Goal: Task Accomplishment & Management: Manage account settings

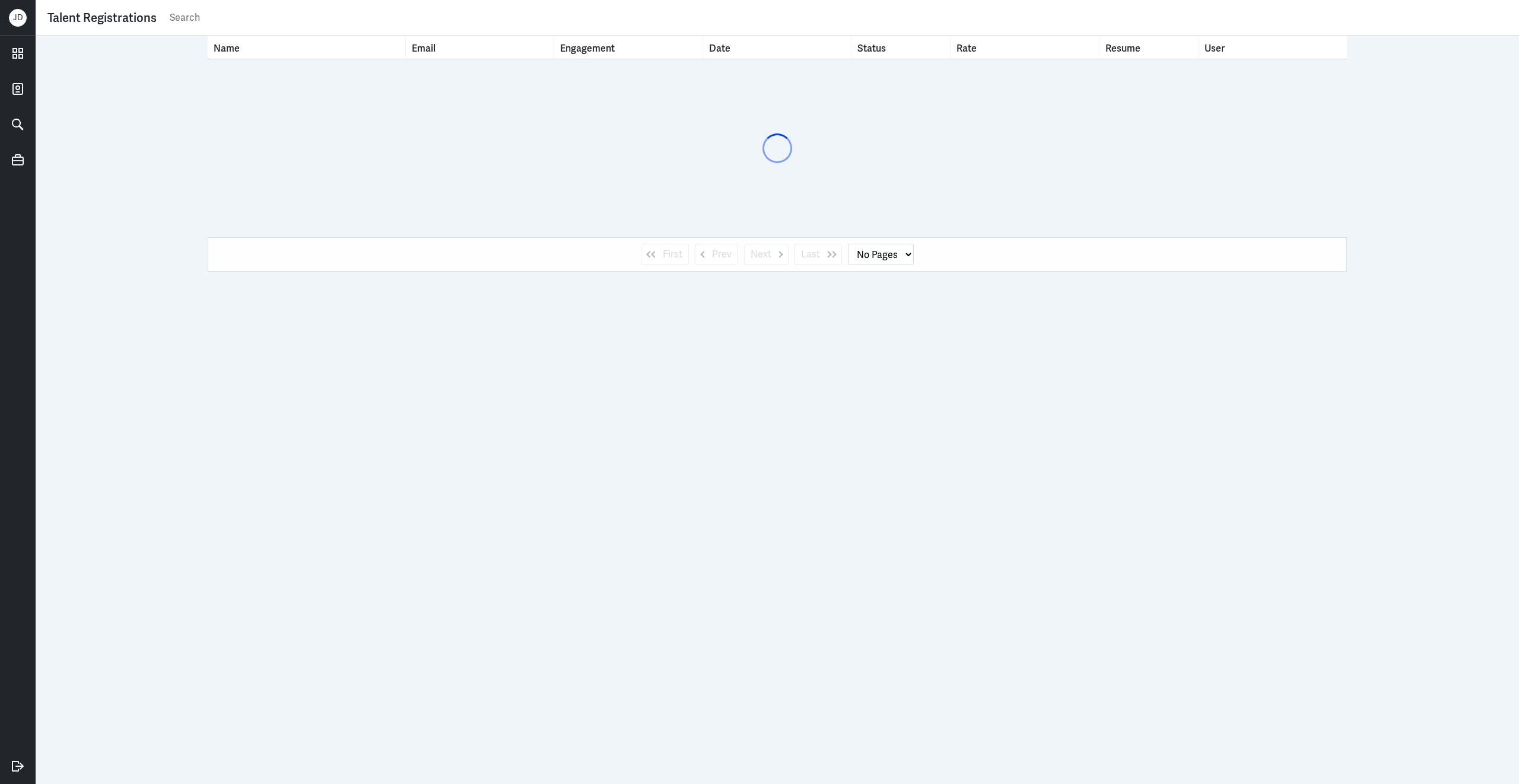
click at [351, 17] on input "text" at bounding box center [838, 17] width 1338 height 17
type input "man"
select select "1"
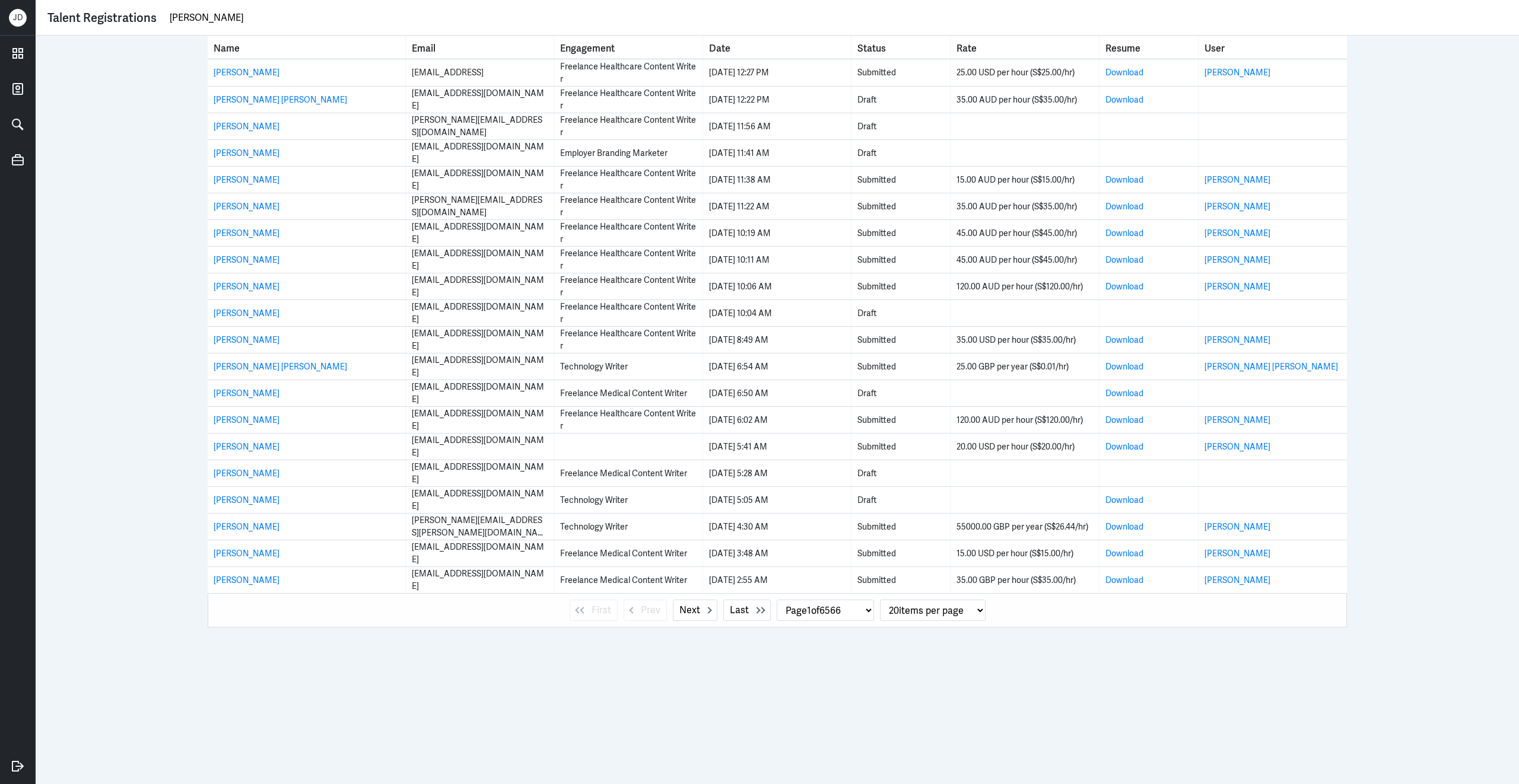
type input "[PERSON_NAME]"
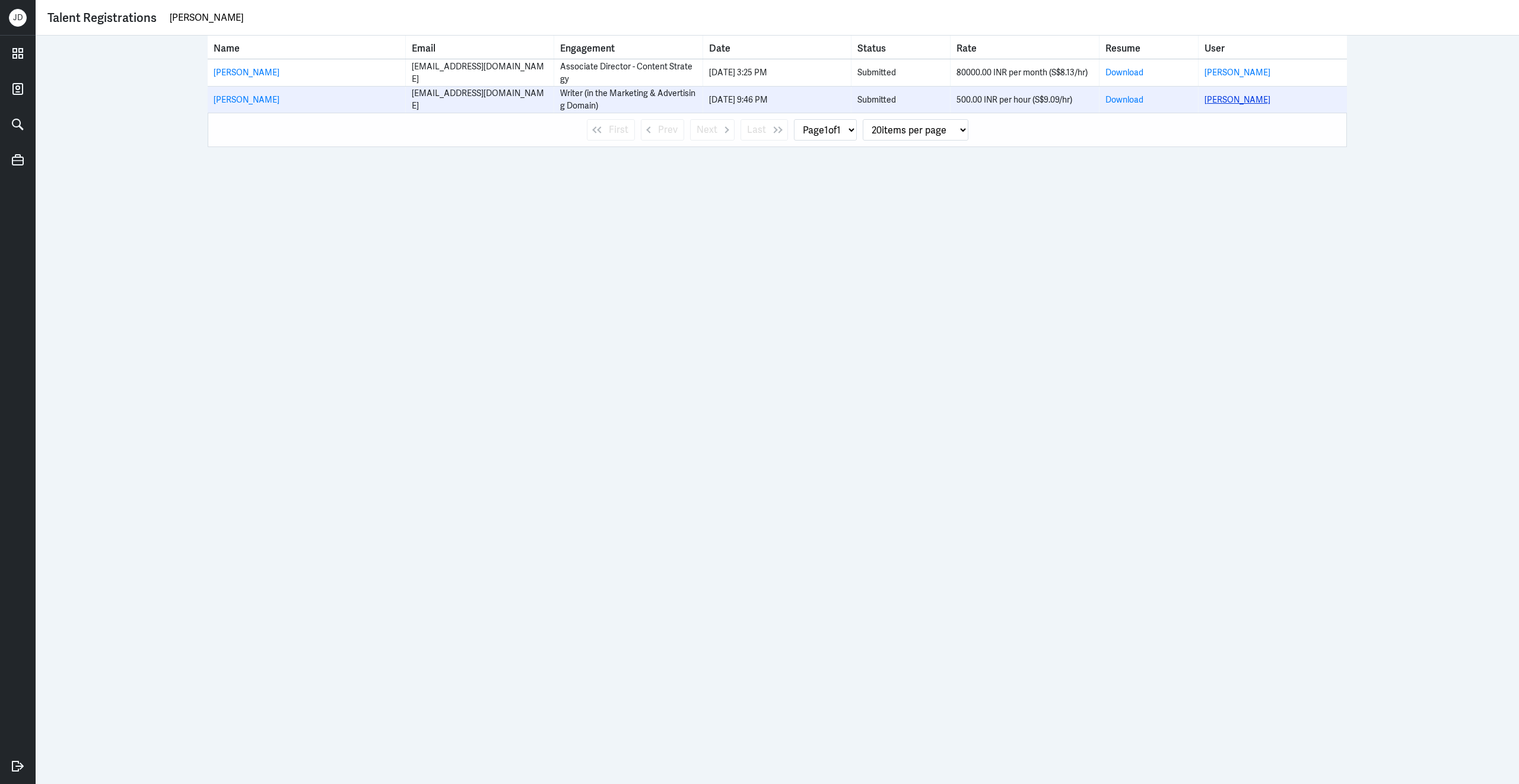
click at [1240, 98] on link "Manju Kashi" at bounding box center [1238, 99] width 66 height 11
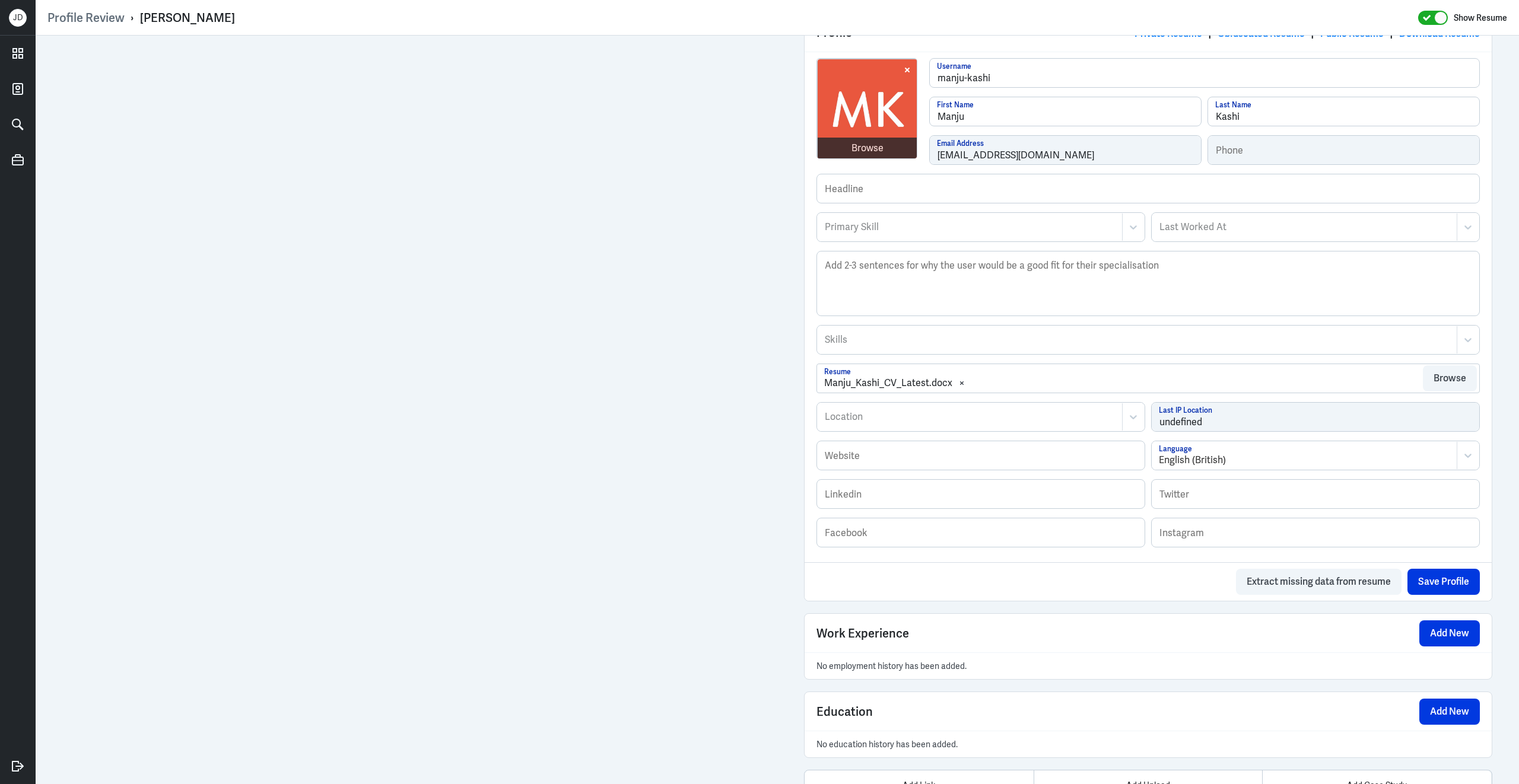
scroll to position [318, 0]
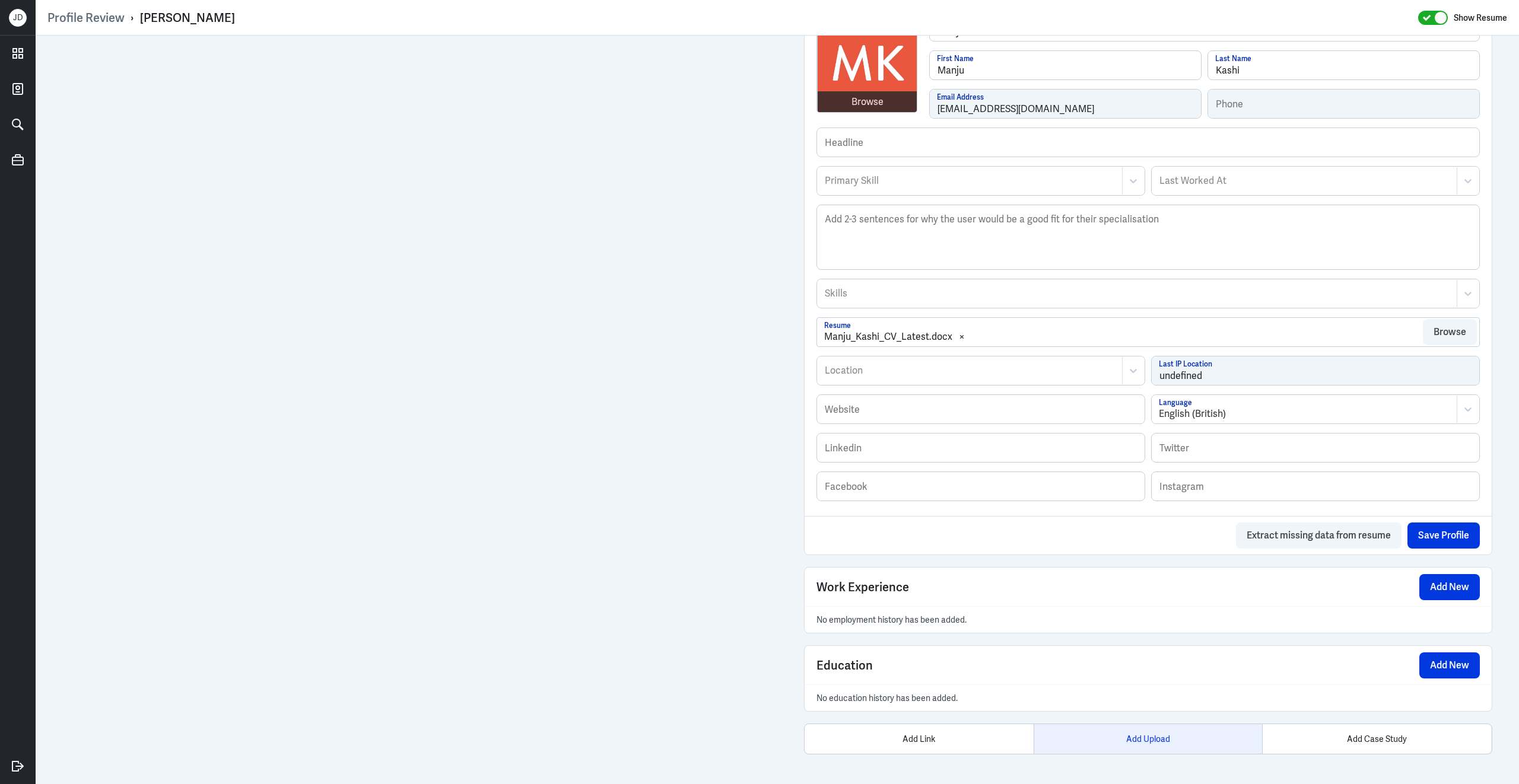
click at [1160, 731] on div "Add Upload" at bounding box center [1147, 739] width 229 height 30
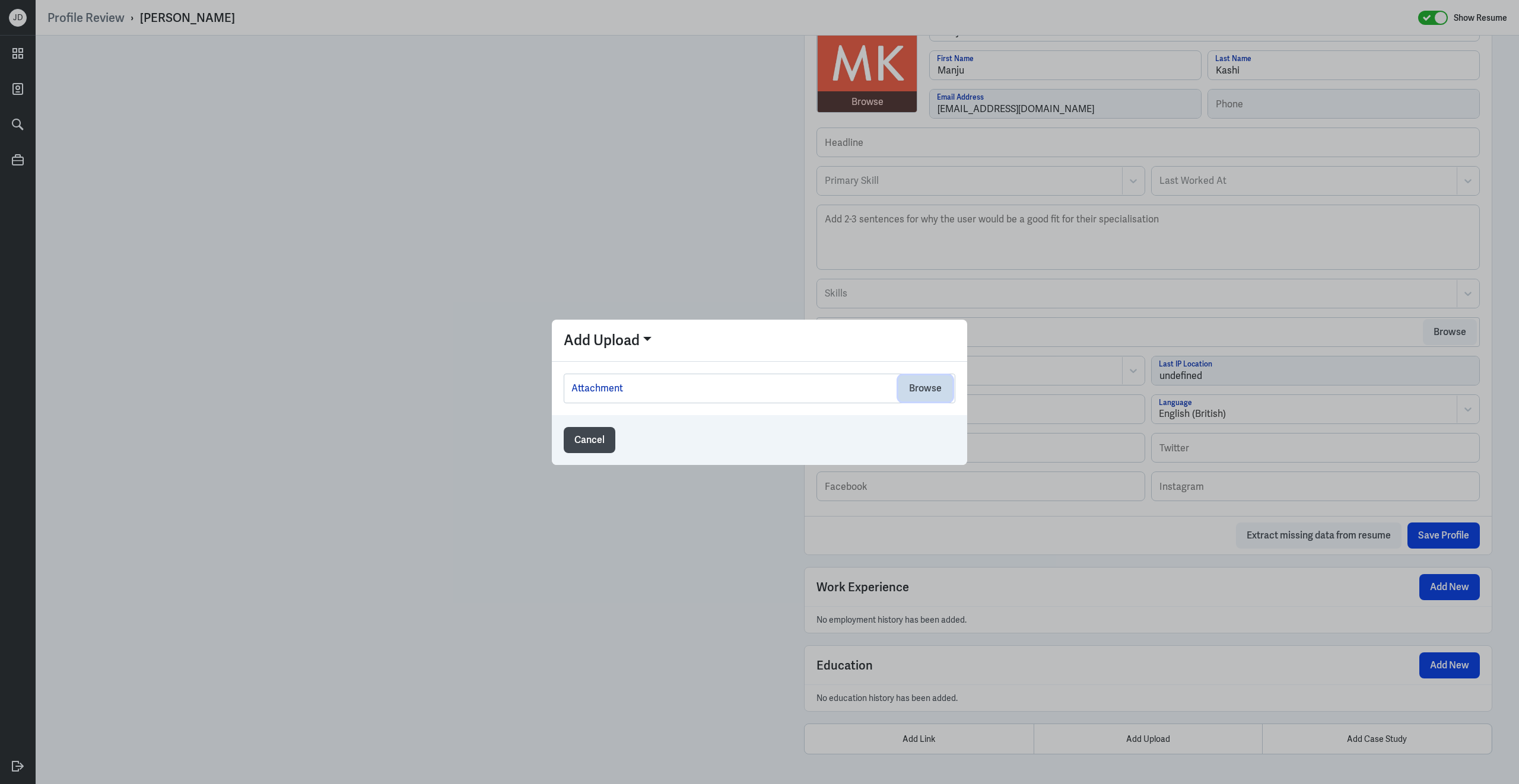
click at [938, 389] on button "Browse" at bounding box center [925, 388] width 54 height 26
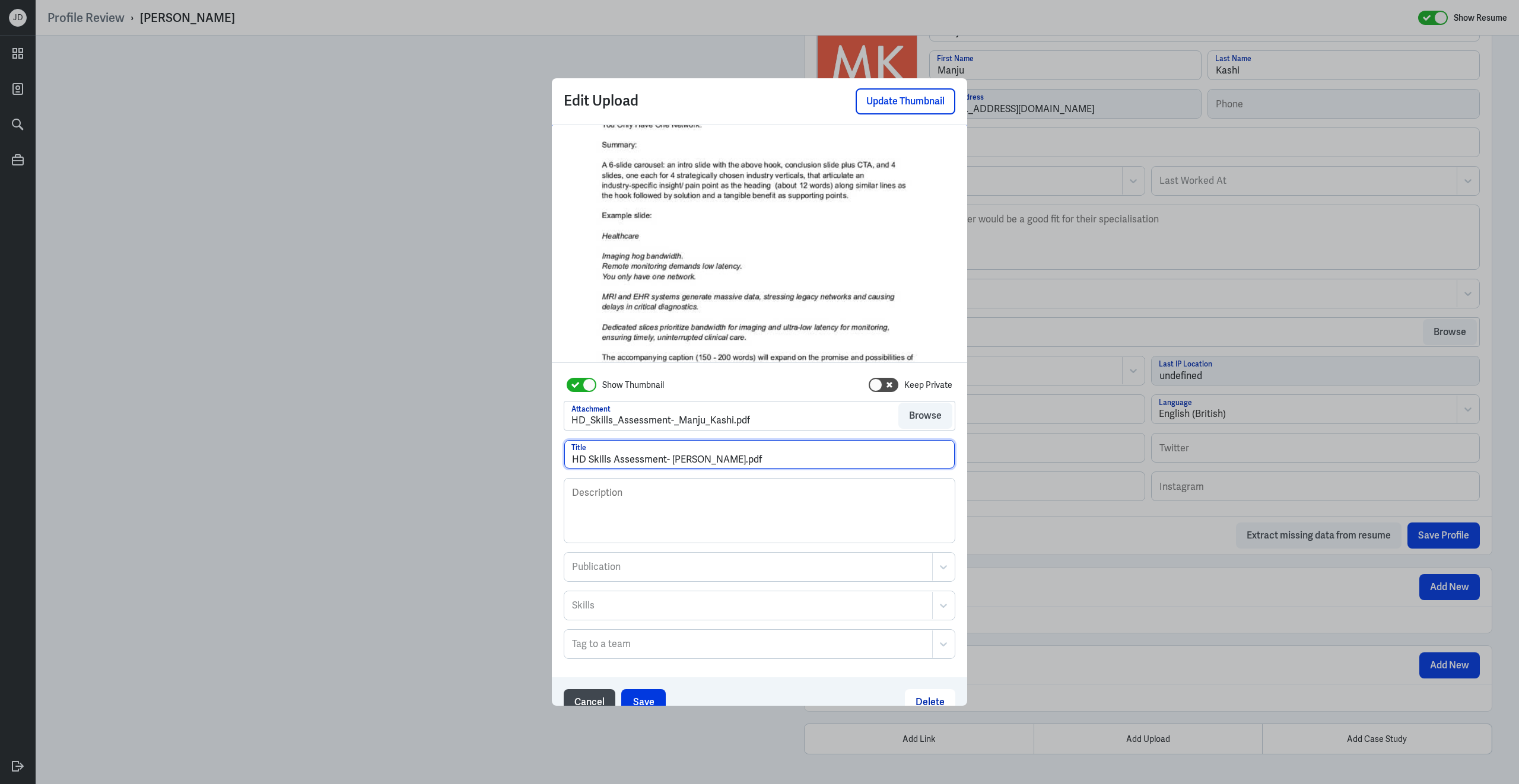
drag, startPoint x: 723, startPoint y: 460, endPoint x: 781, endPoint y: 460, distance: 58.0
click at [781, 460] on input "HD Skills Assessment- Manju Kashi.pdf" at bounding box center [759, 454] width 390 height 28
type input "HD Skills Assessment- Manju Kashi"
click at [642, 703] on button "Save" at bounding box center [644, 702] width 44 height 26
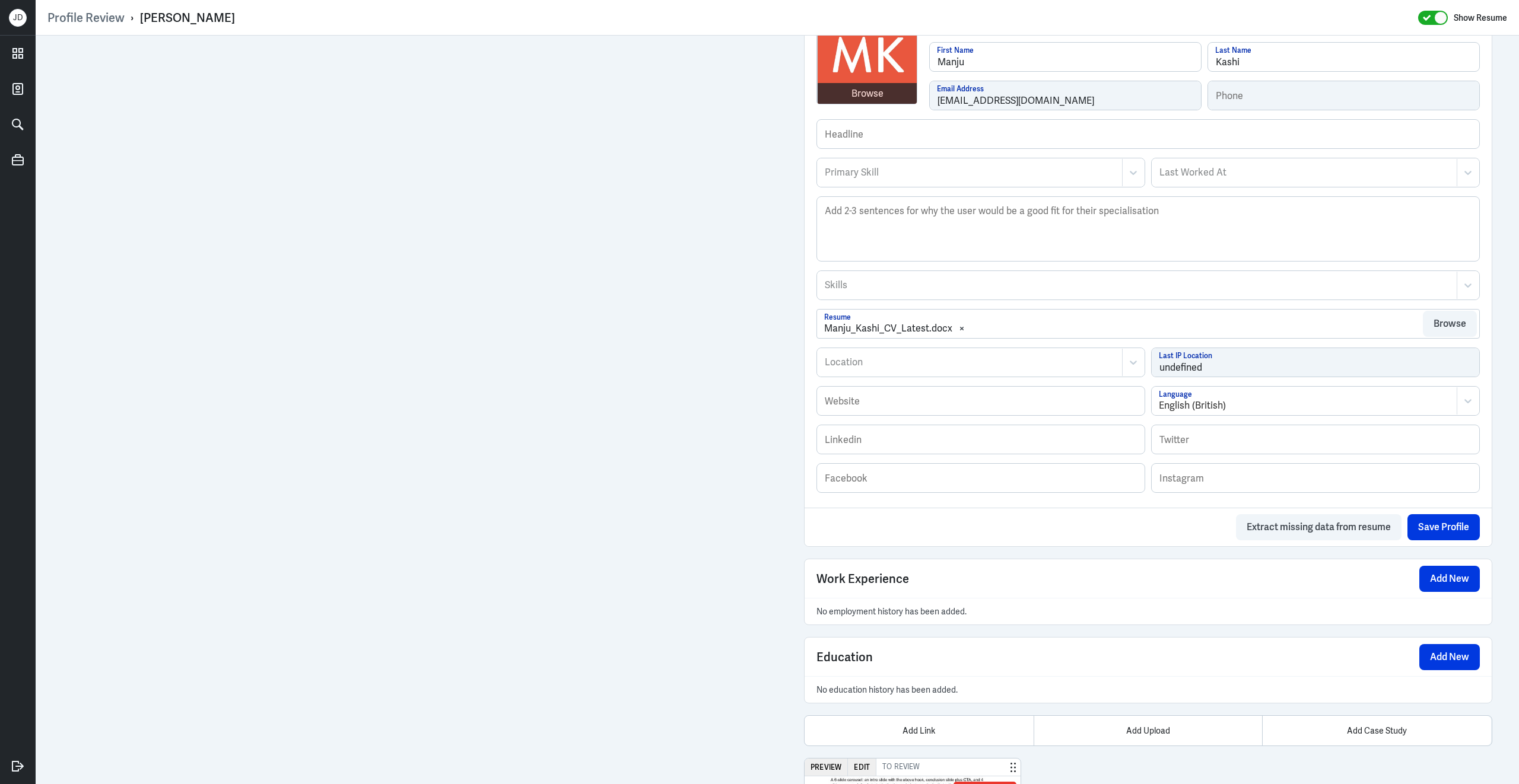
scroll to position [480, 0]
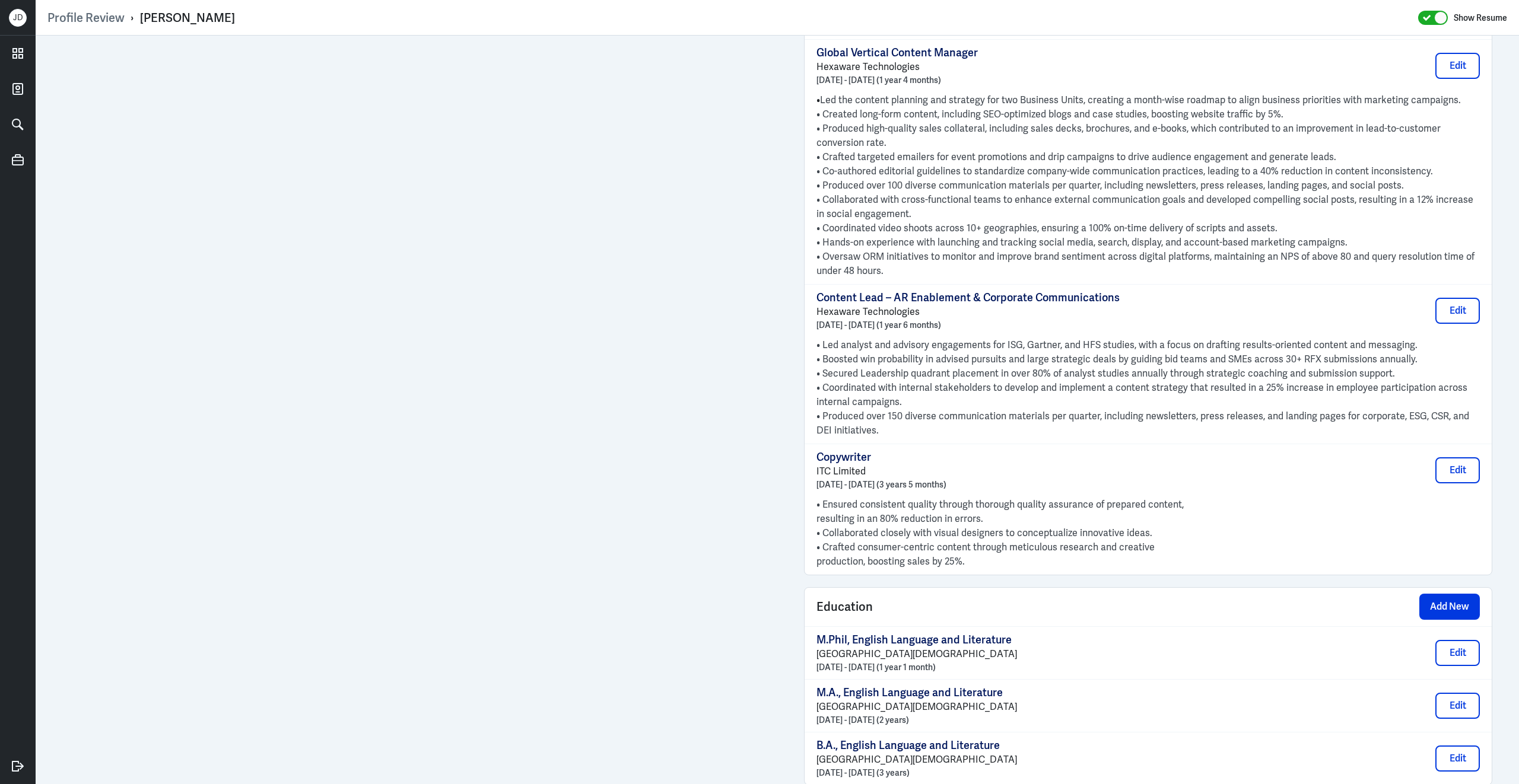
scroll to position [1505, 0]
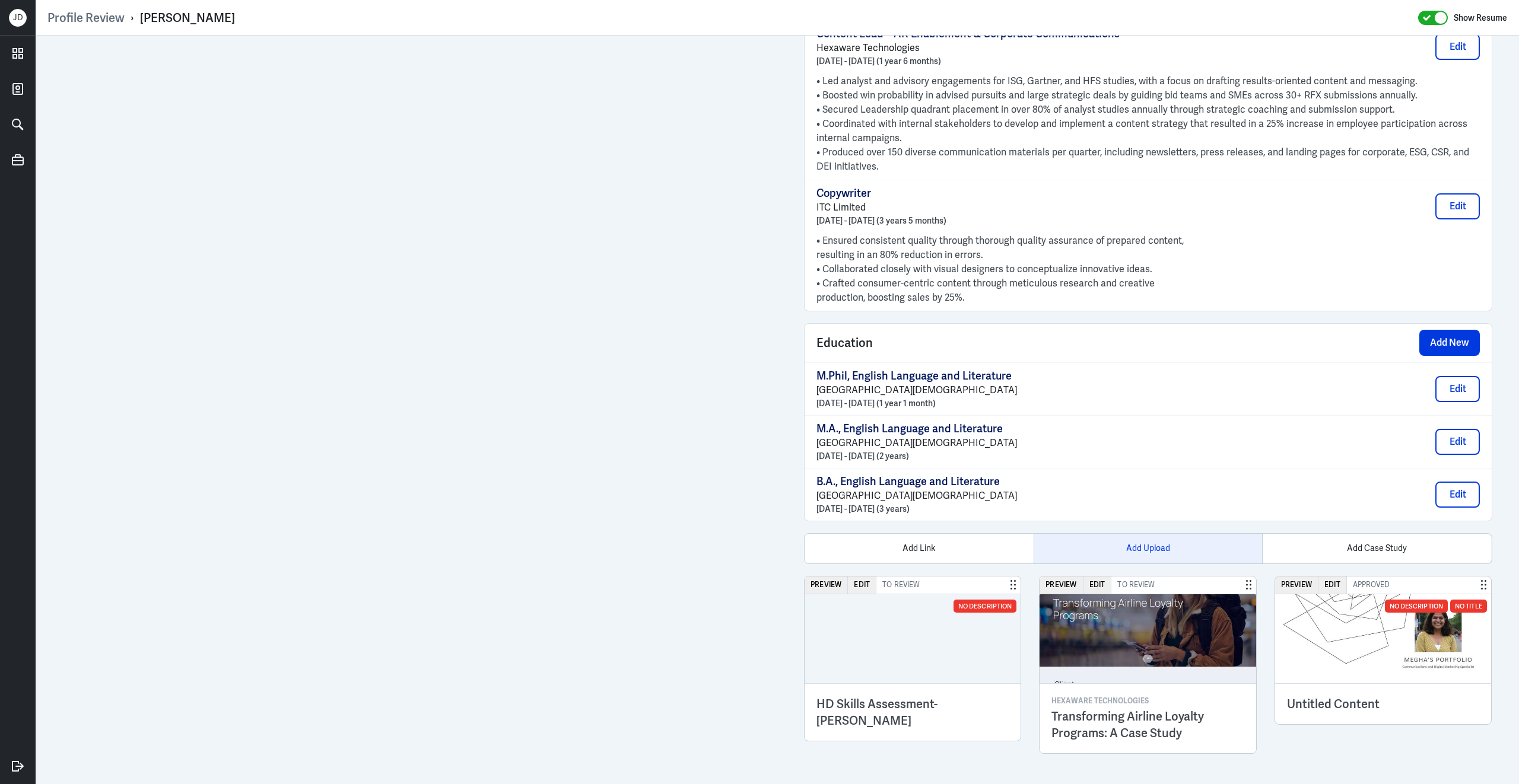
click at [1147, 554] on div "Add Upload" at bounding box center [1147, 549] width 229 height 30
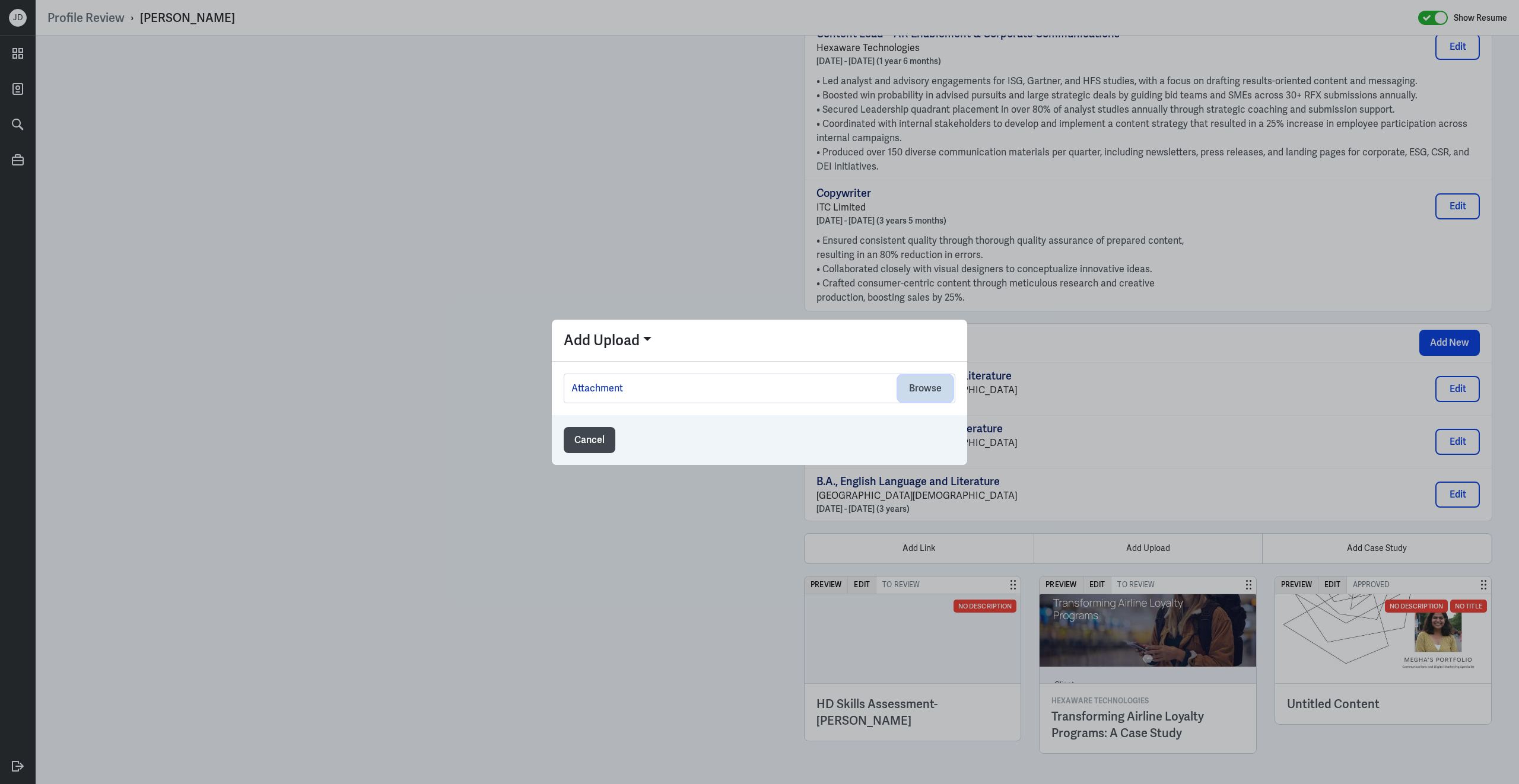
click at [927, 391] on button "Browse" at bounding box center [925, 388] width 54 height 26
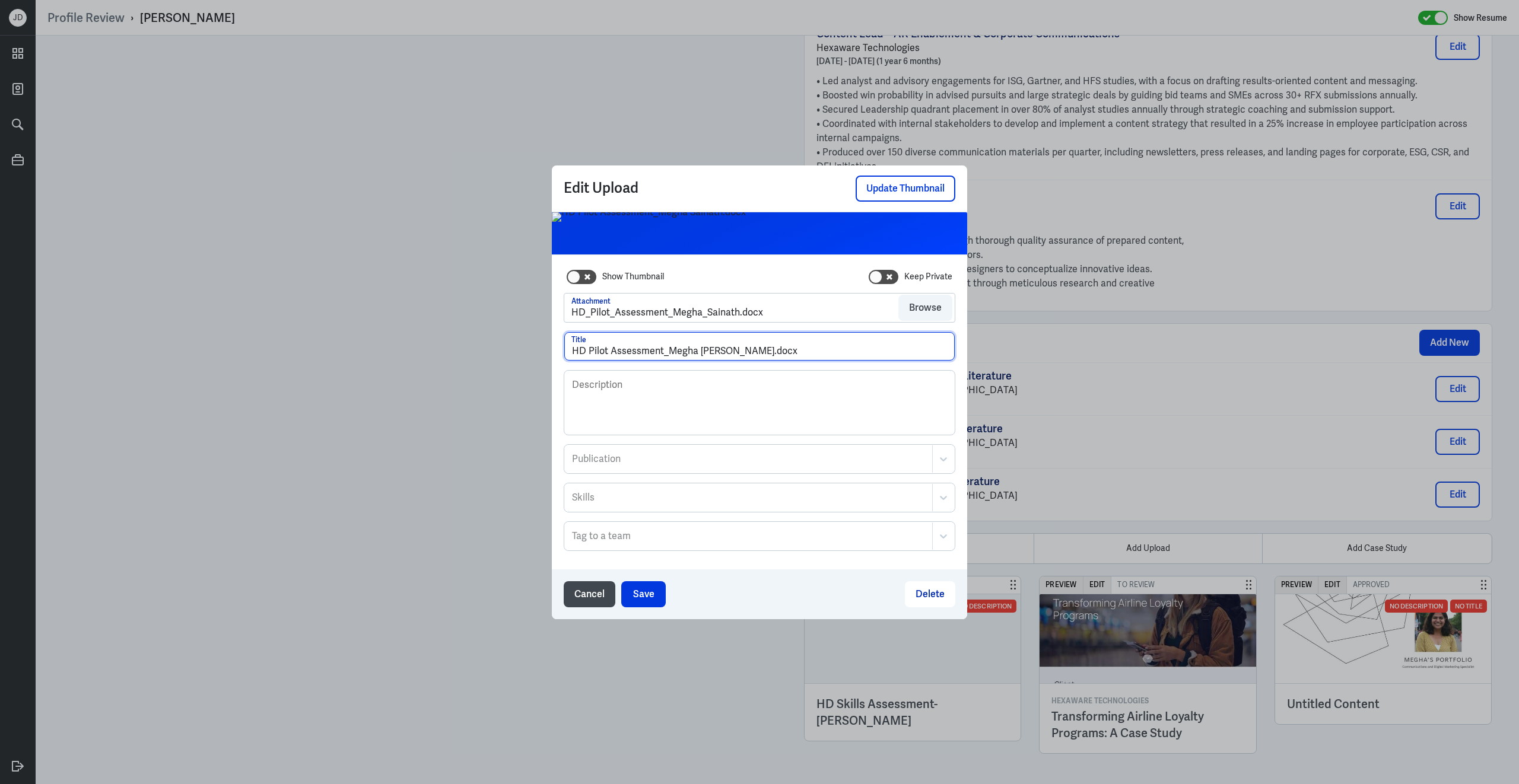
drag, startPoint x: 588, startPoint y: 353, endPoint x: 528, endPoint y: 352, distance: 60.0
click at [528, 352] on div "Edit Upload Update Thumbnail Show Thumbnail Keep Private Attachment HD_Pilot_As…" at bounding box center [759, 392] width 1519 height 784
type input "Pilot Assessment_Megha Sainath.docx"
click at [658, 597] on button "Save" at bounding box center [644, 594] width 44 height 26
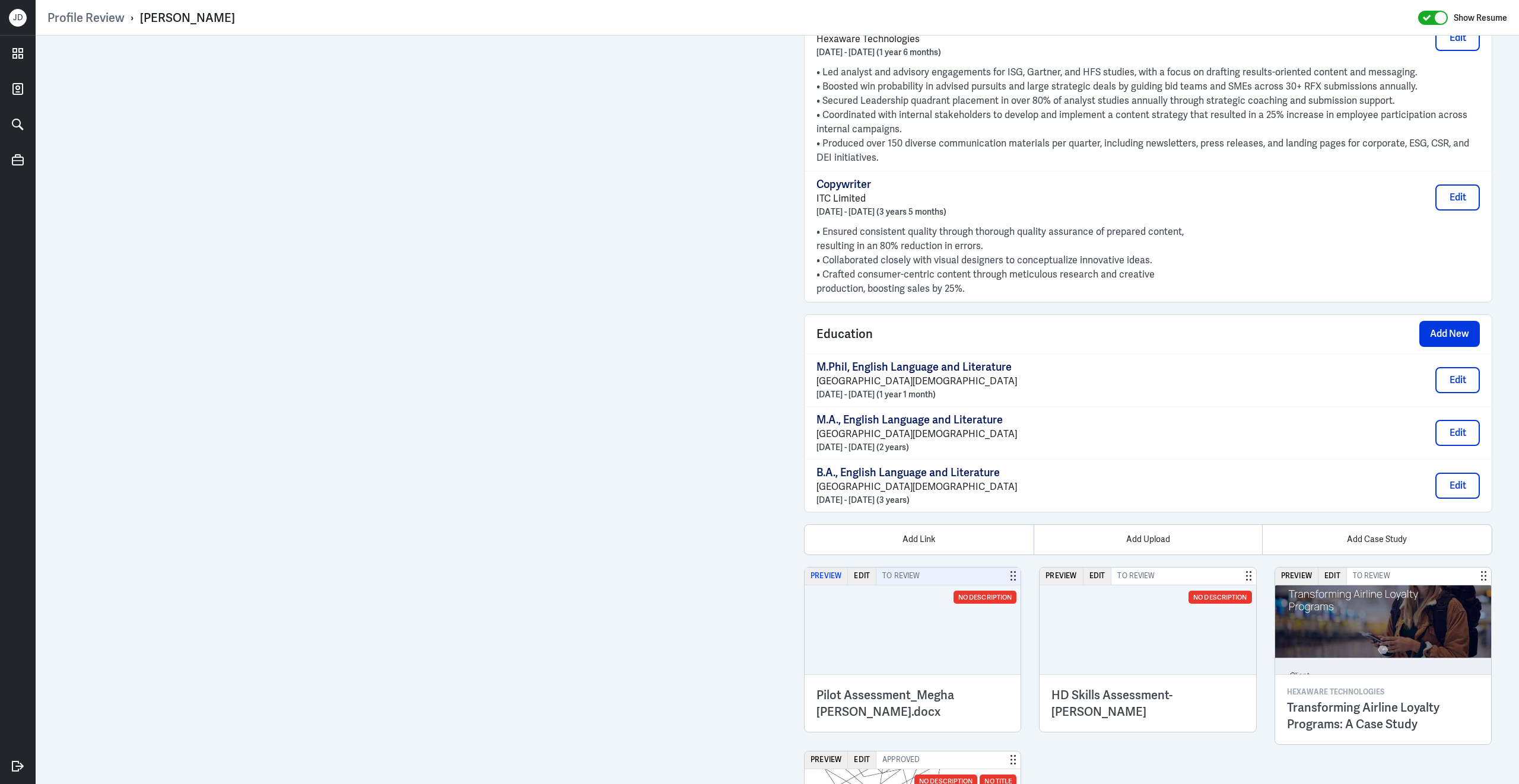
click at [830, 582] on button "Preview" at bounding box center [826, 576] width 43 height 17
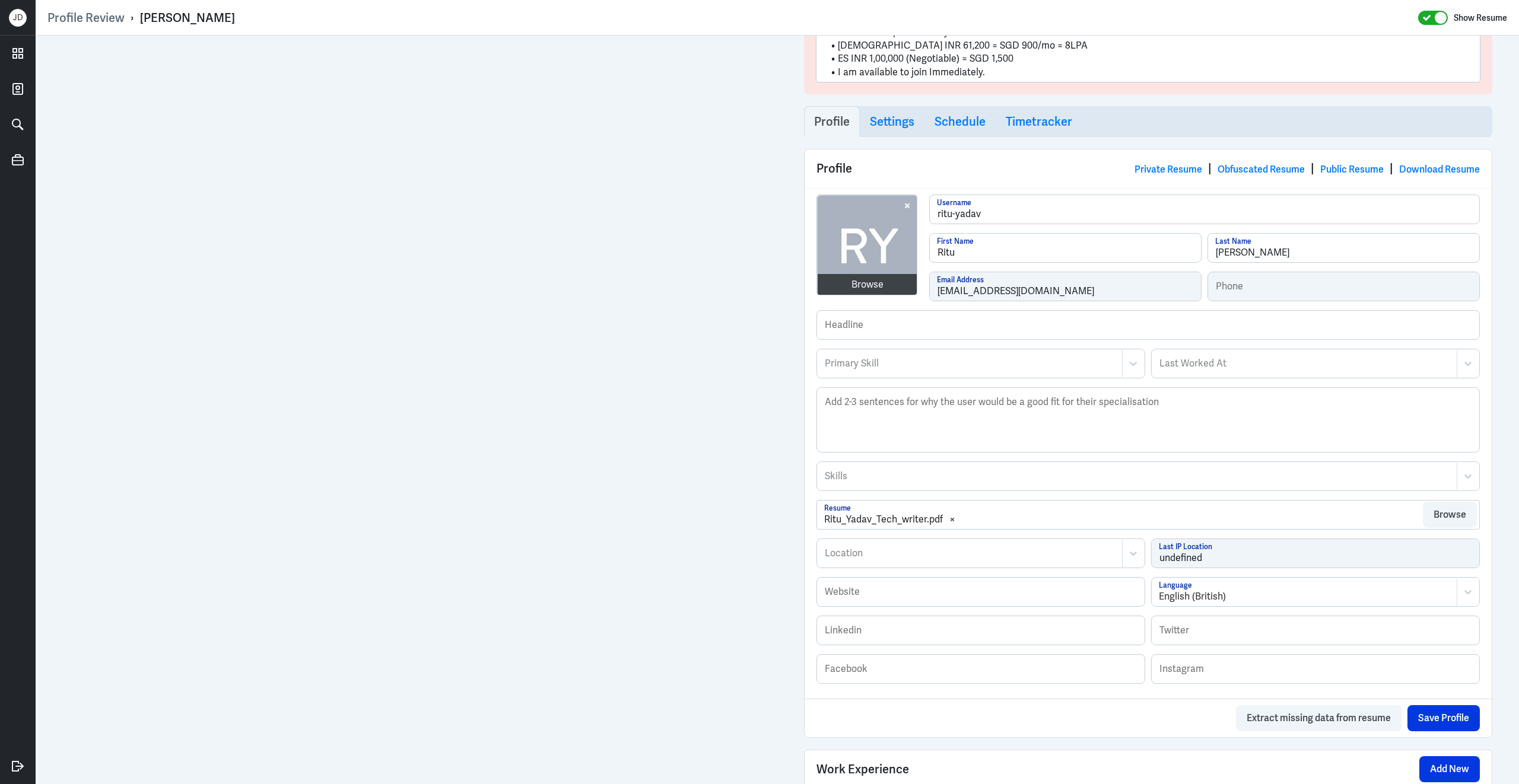
scroll to position [638, 0]
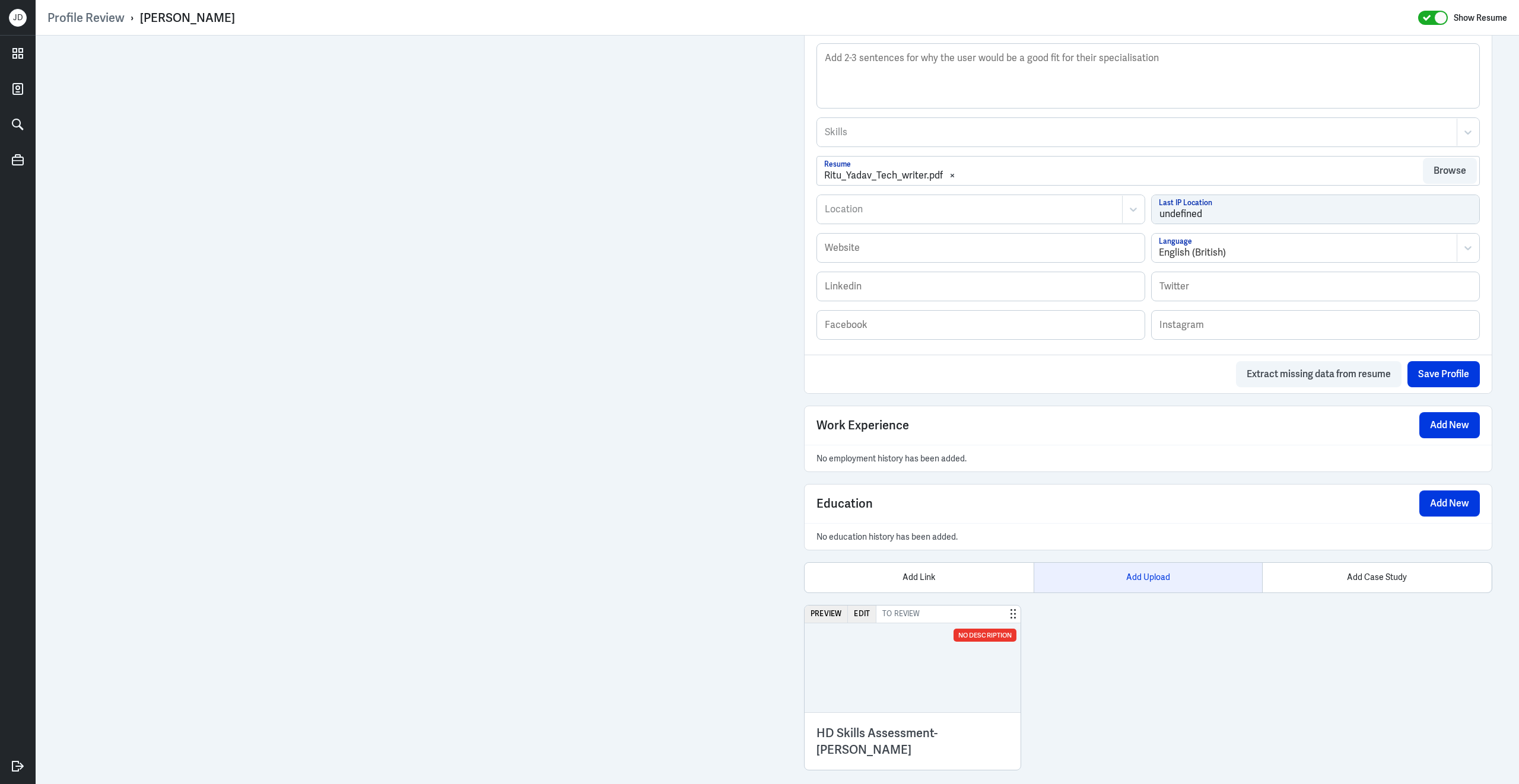
click at [1125, 569] on div "Add Upload" at bounding box center [1147, 578] width 229 height 30
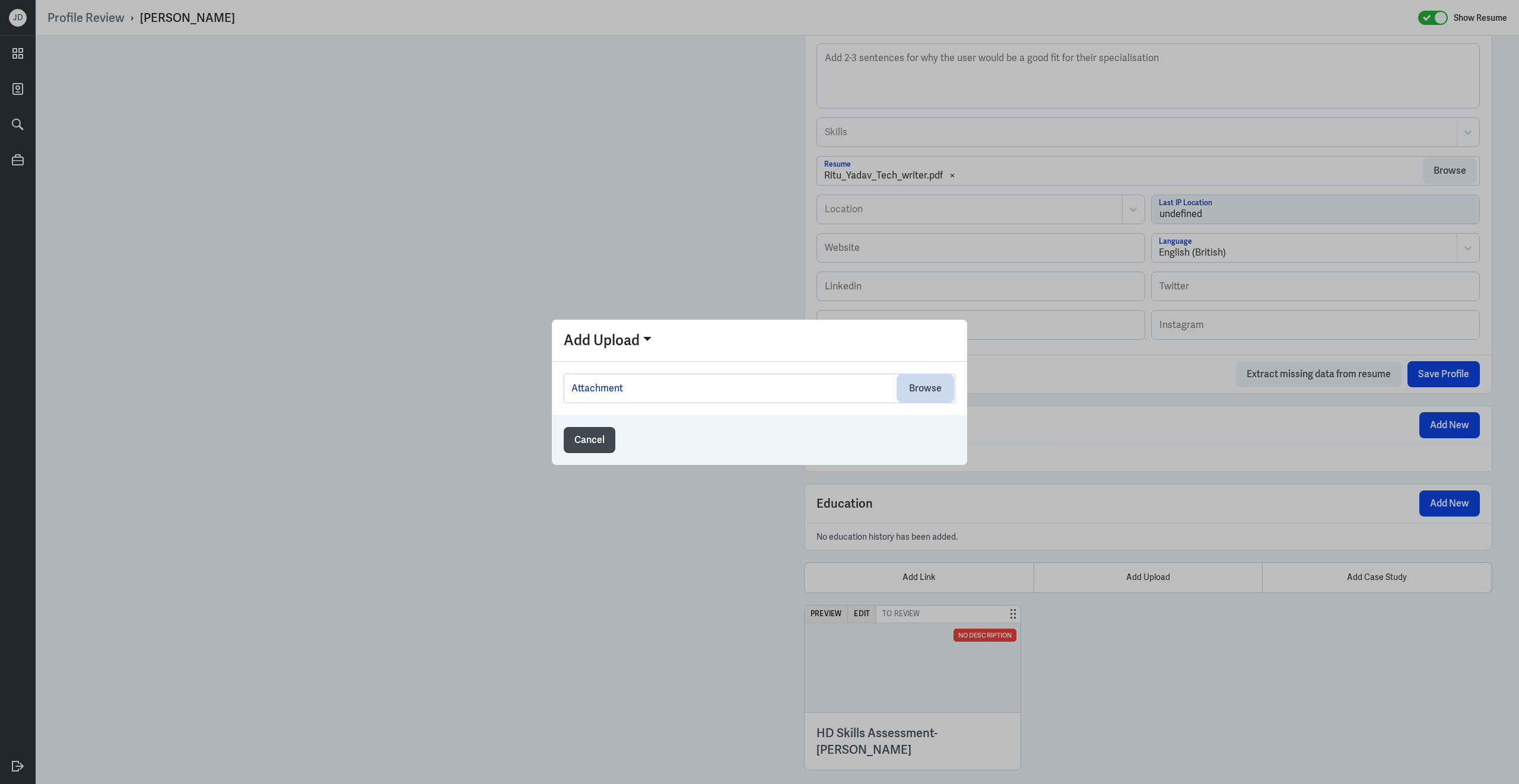
click at [929, 386] on button "Browse" at bounding box center [925, 388] width 54 height 26
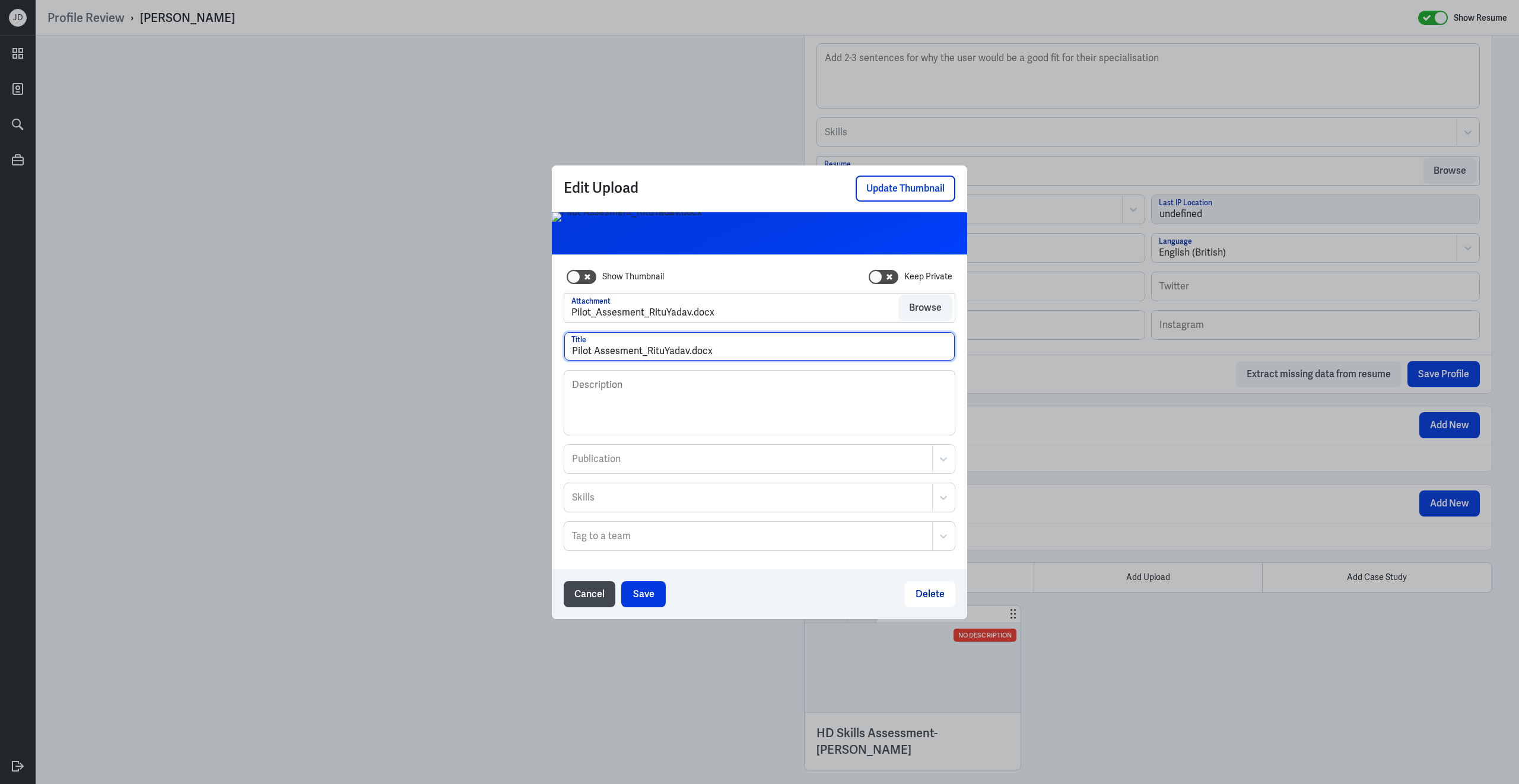
drag, startPoint x: 691, startPoint y: 355, endPoint x: 753, endPoint y: 355, distance: 62.0
click at [754, 356] on input "Pilot Assesment_RituYadav.docx" at bounding box center [759, 347] width 390 height 28
click at [647, 353] on input "Pilot Assesment_RituYadav" at bounding box center [759, 347] width 390 height 28
click at [617, 355] on input "Pilot Assesment - RituYadav" at bounding box center [759, 347] width 390 height 28
type input "Pilot Assessment - RituYadav"
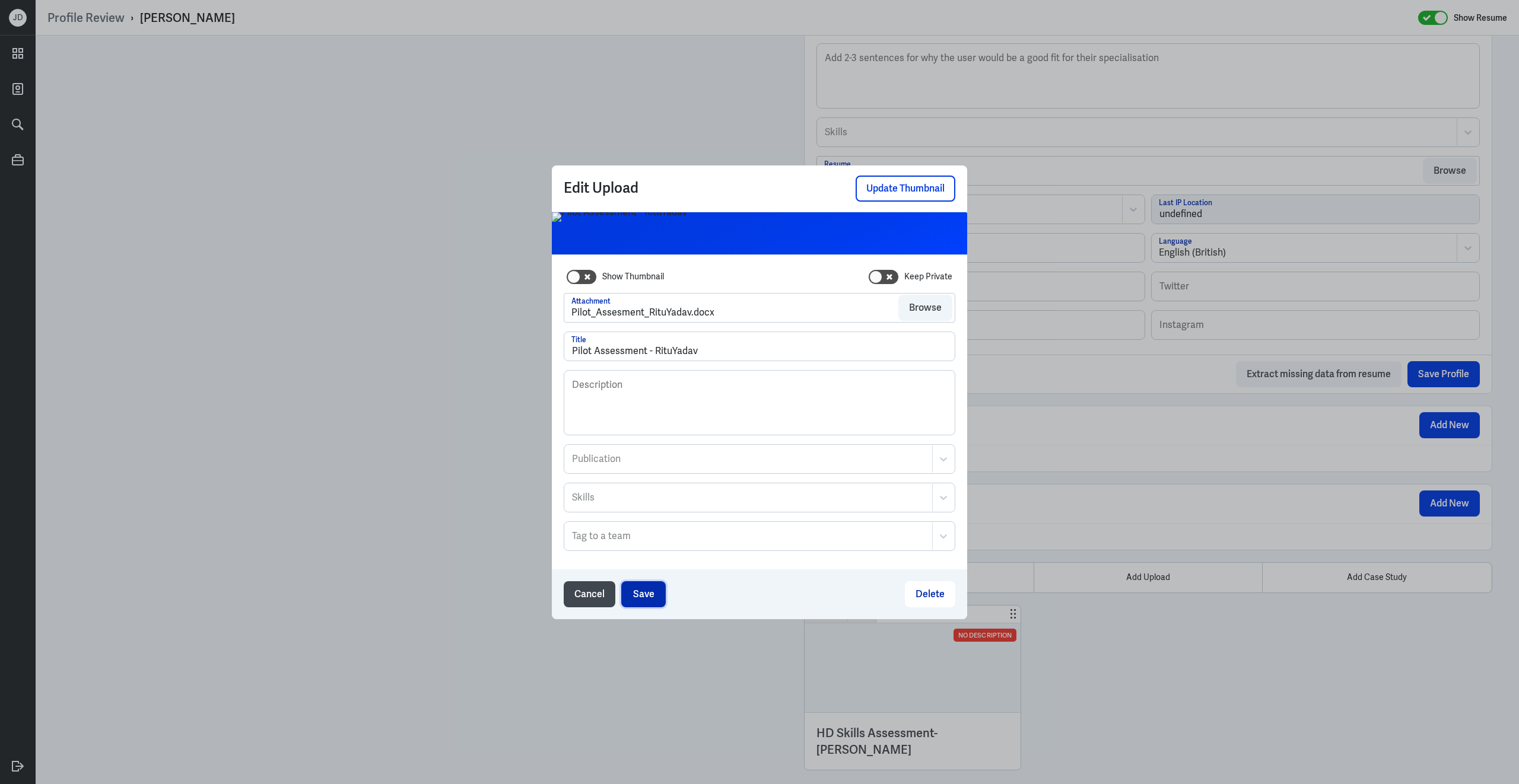
click at [650, 588] on button "Save" at bounding box center [644, 594] width 44 height 26
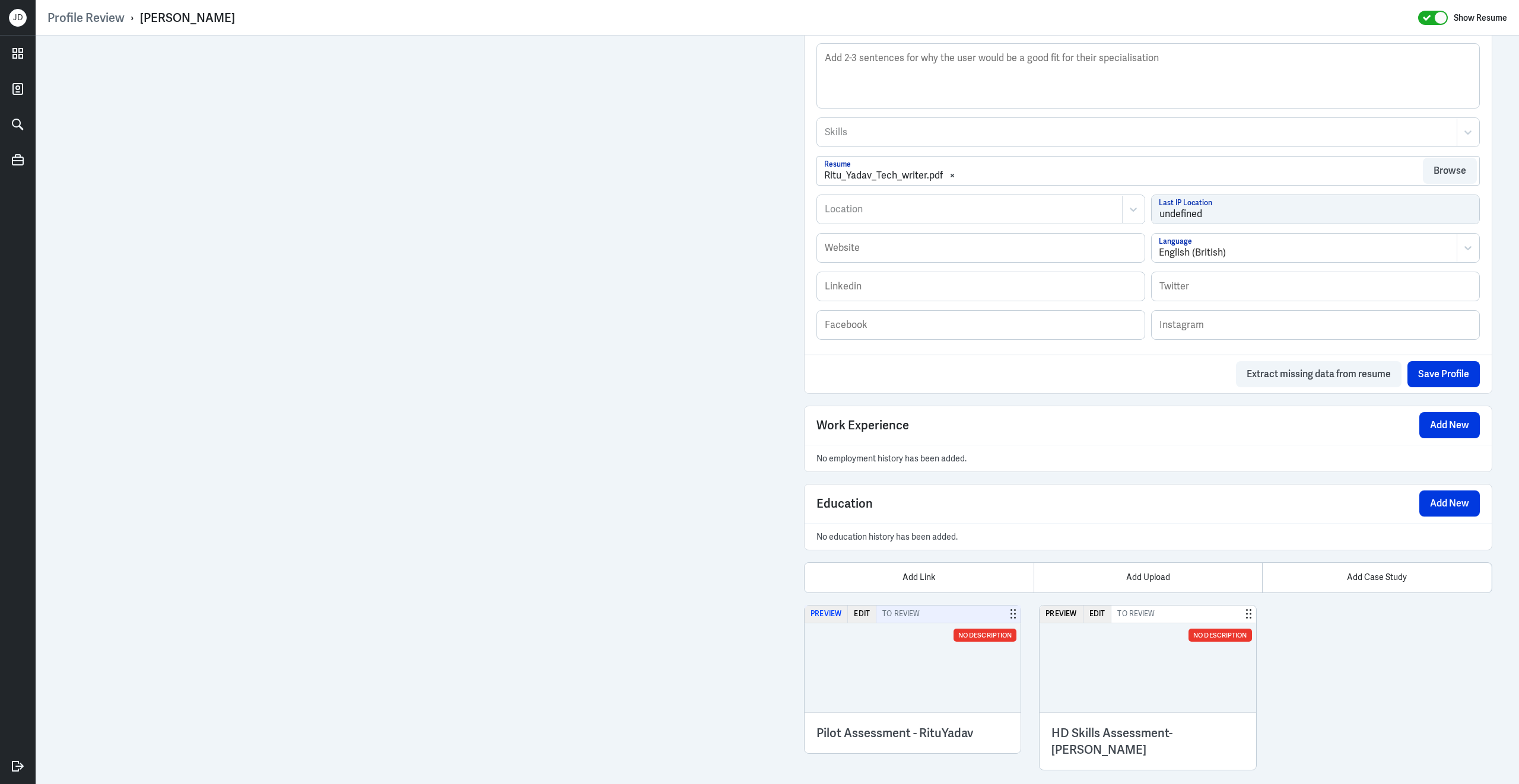
click at [818, 588] on button "Preview" at bounding box center [826, 615] width 43 height 17
